Goal: Information Seeking & Learning: Learn about a topic

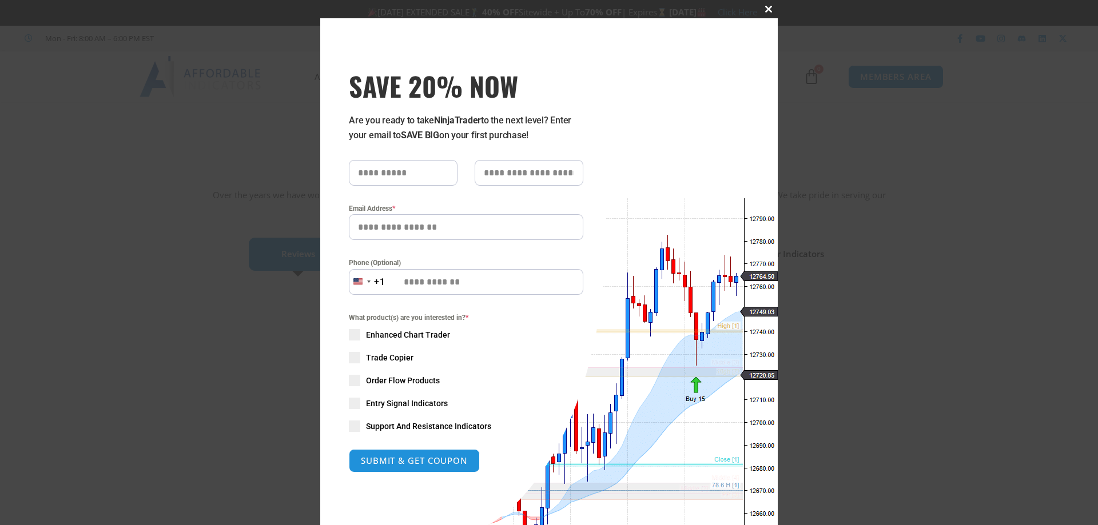
click at [762, 11] on span at bounding box center [768, 9] width 18 height 7
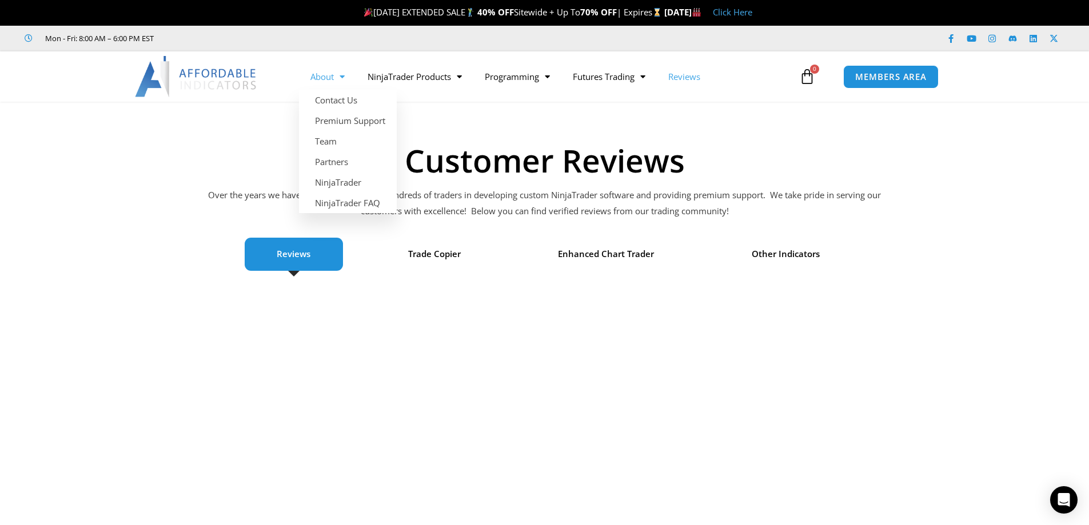
click at [342, 77] on span "Menu" at bounding box center [339, 77] width 11 height 20
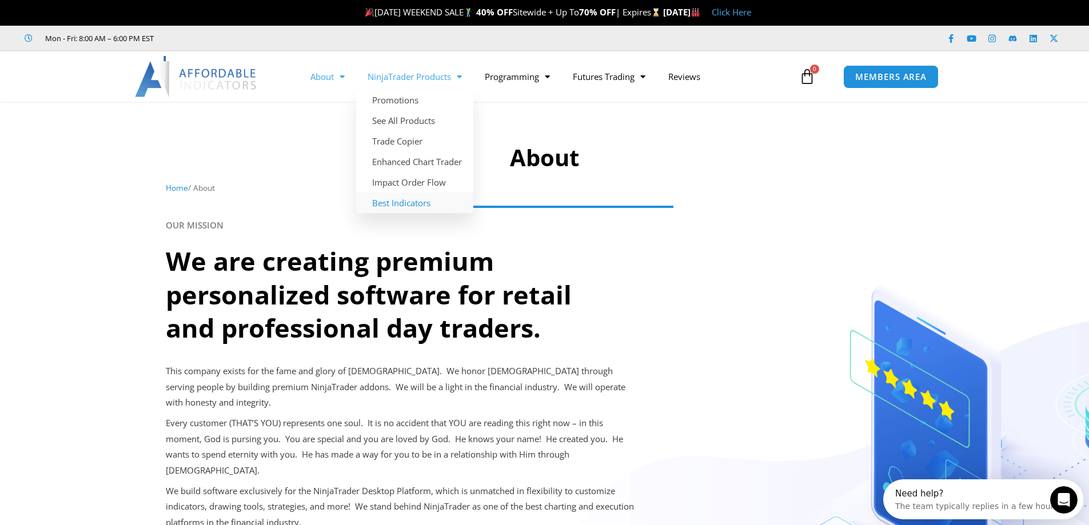
click at [420, 202] on link "Best Indicators" at bounding box center [414, 203] width 117 height 21
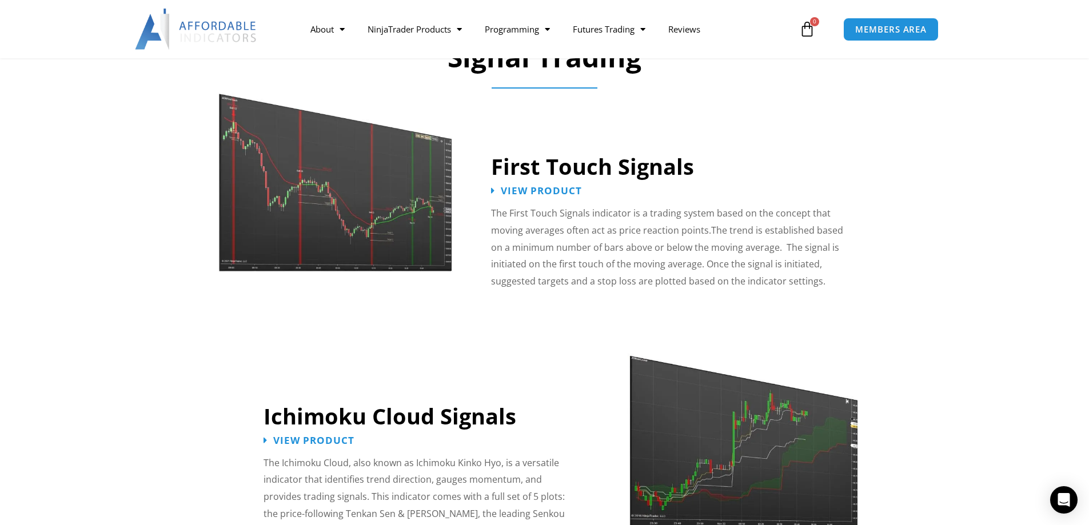
scroll to position [1715, 0]
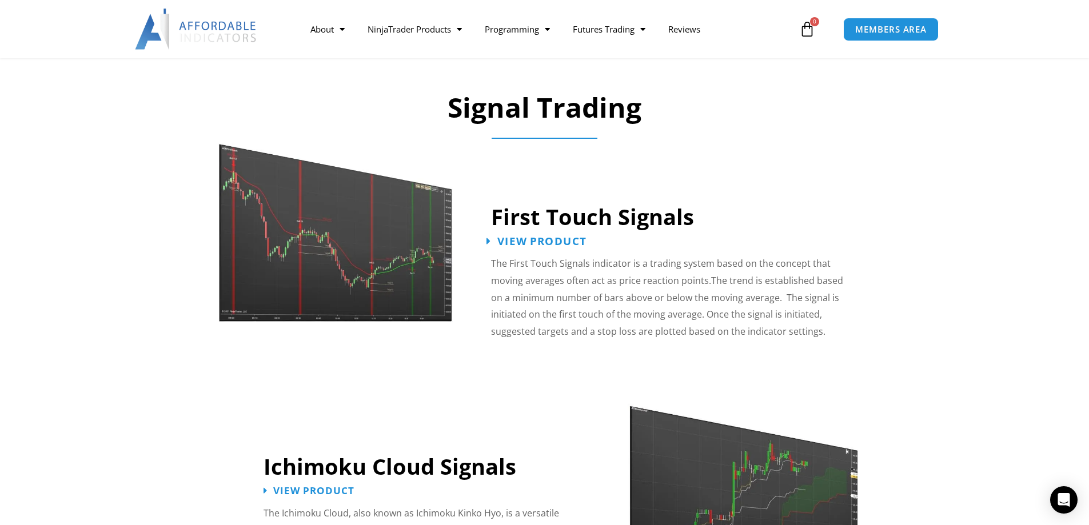
click at [546, 236] on span "View Product" at bounding box center [541, 241] width 89 height 11
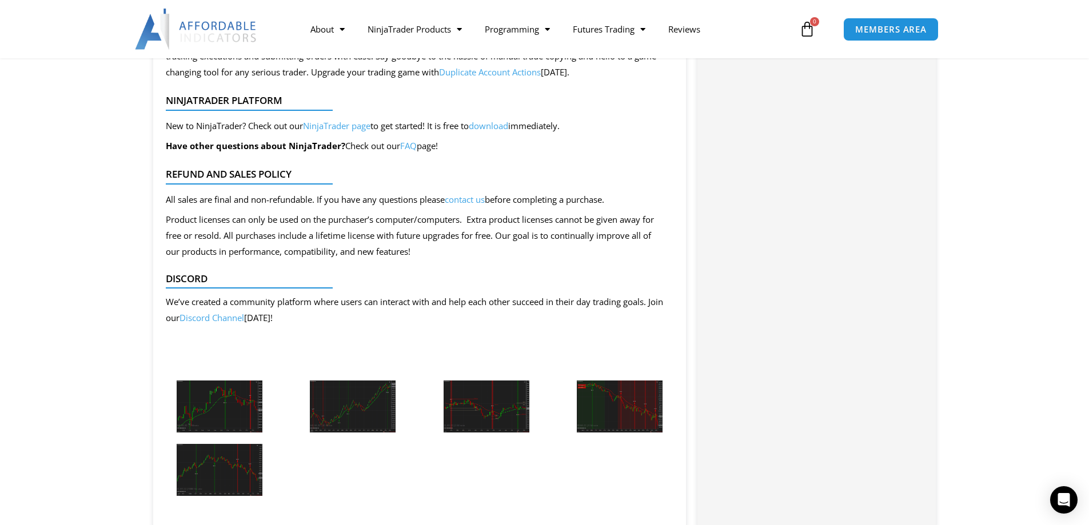
scroll to position [1144, 0]
